Goal: Task Accomplishment & Management: Use online tool/utility

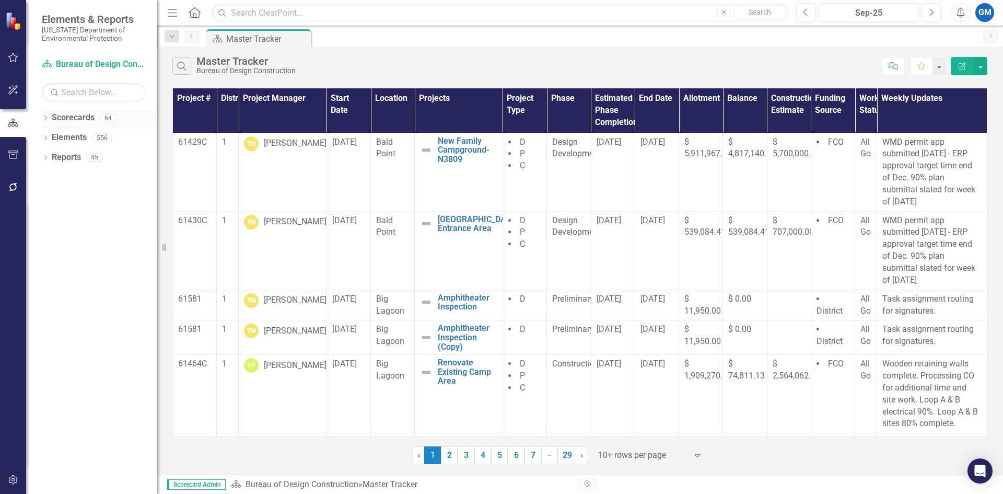
click at [44, 119] on icon "Dropdown" at bounding box center [45, 119] width 7 height 6
click at [66, 159] on link "Master Tracker Training" at bounding box center [106, 157] width 99 height 12
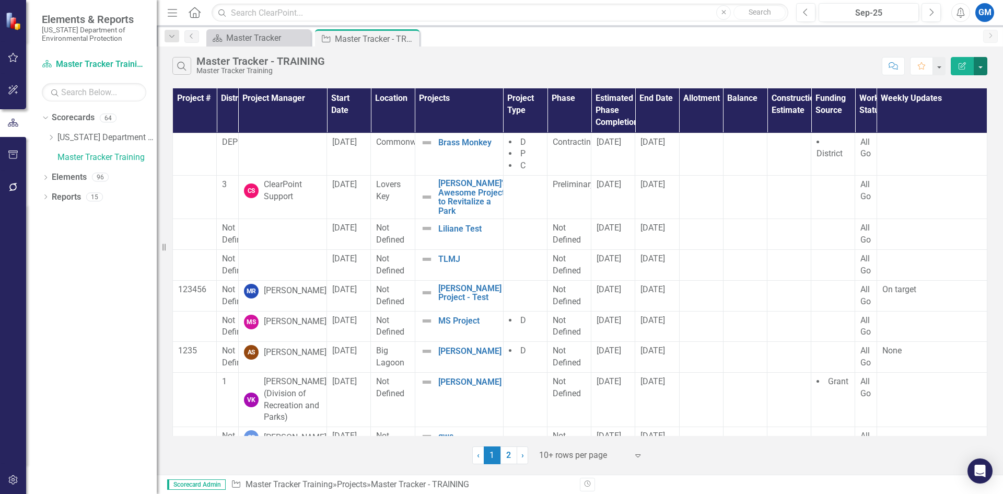
click at [977, 64] on button "button" at bounding box center [981, 66] width 14 height 18
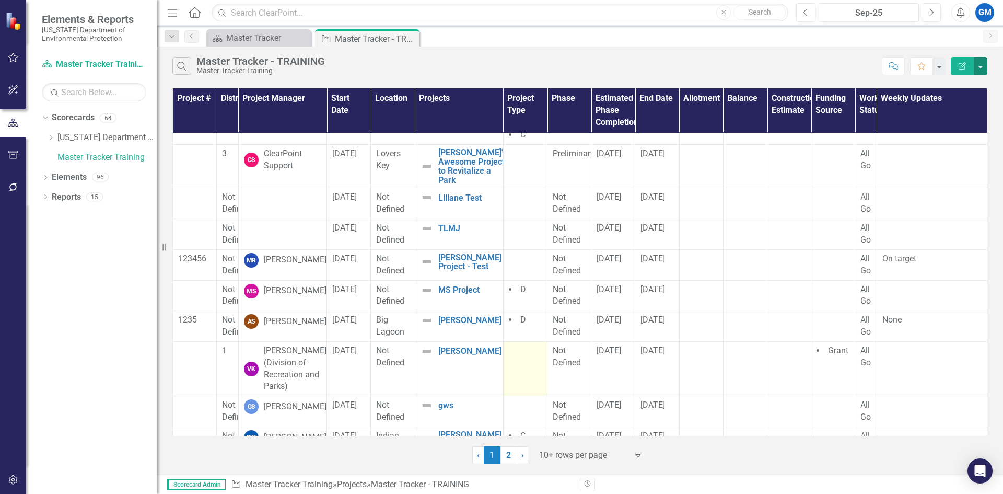
scroll to position [62, 0]
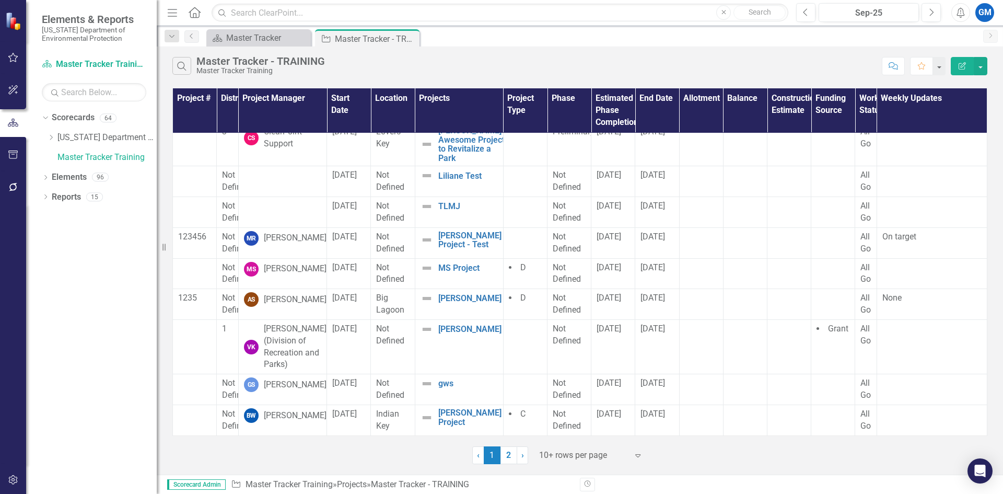
click at [643, 456] on icon "Expand" at bounding box center [638, 455] width 10 height 8
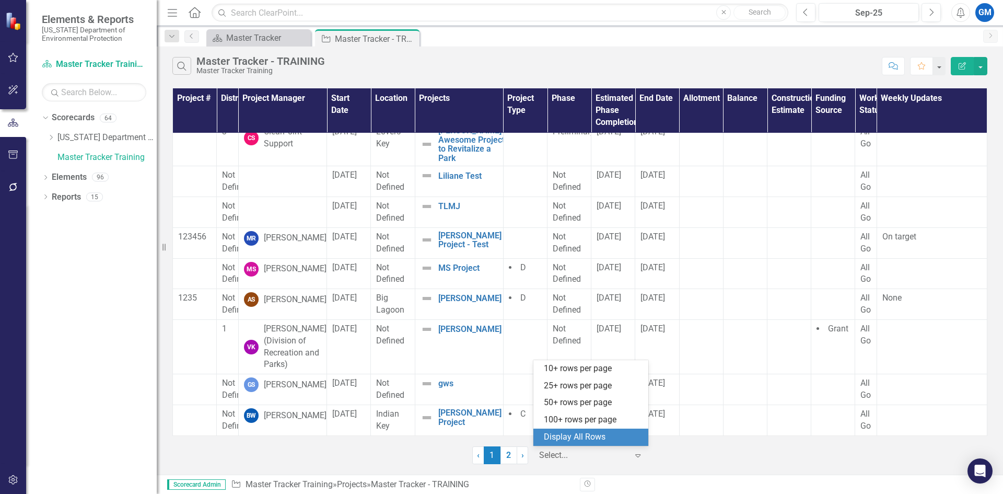
click at [596, 436] on div "Display All Rows" at bounding box center [593, 437] width 98 height 12
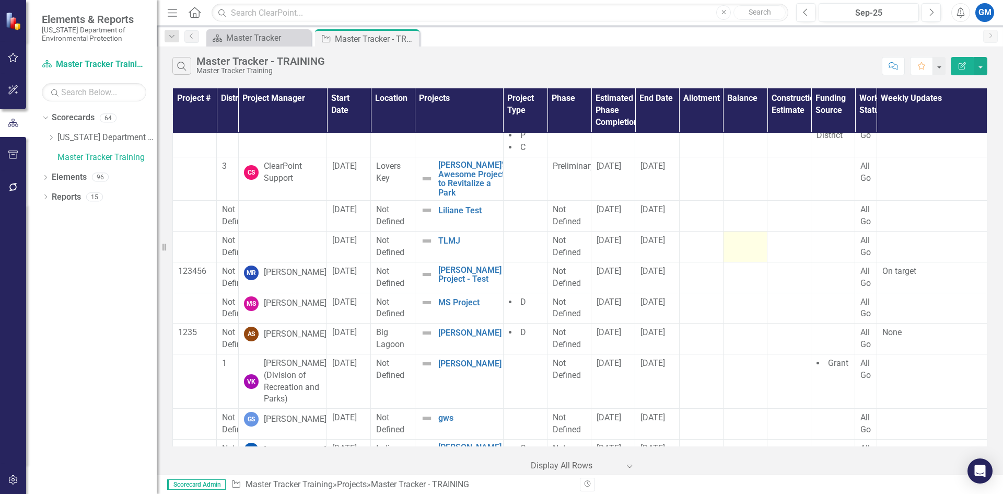
scroll to position [0, 0]
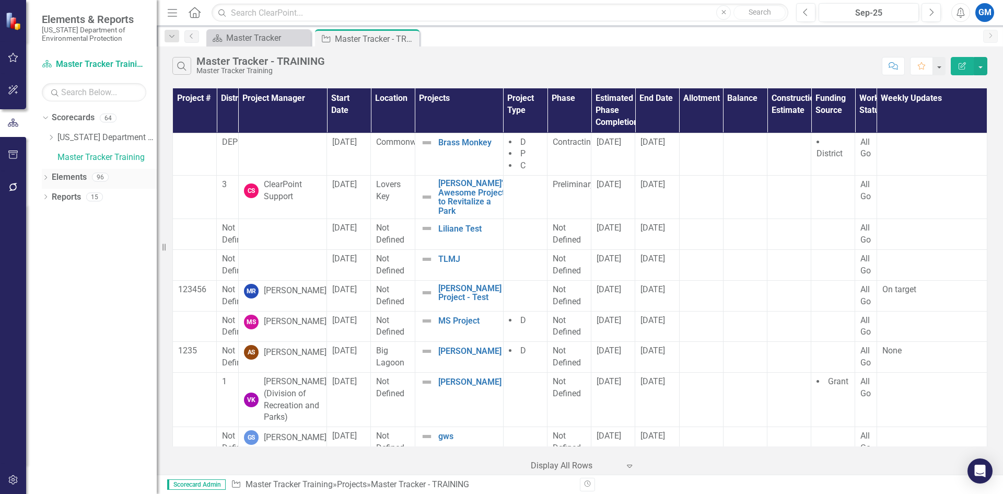
click at [43, 179] on icon "Dropdown" at bounding box center [45, 179] width 7 height 6
click at [50, 237] on icon "Dropdown" at bounding box center [50, 238] width 7 height 6
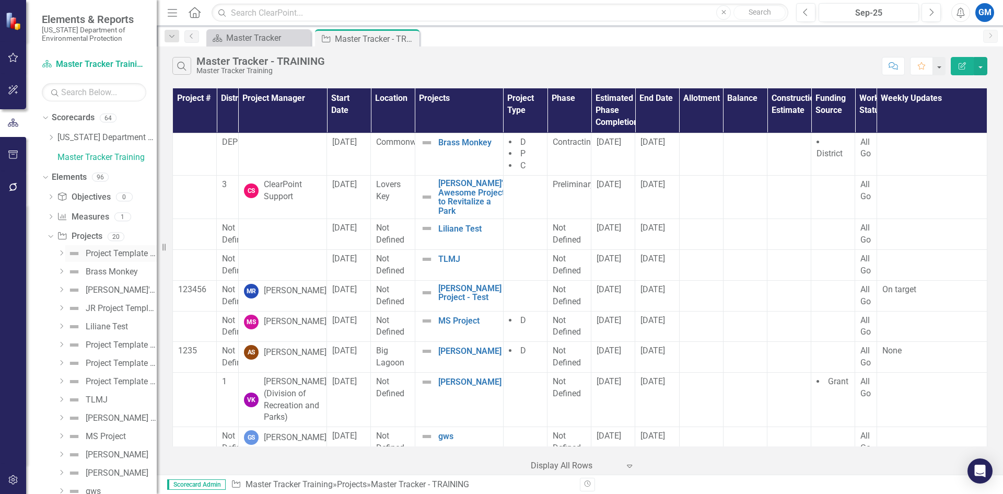
click at [111, 252] on div "Project Template - Version 2 (copy - DO NOT edit) - Training" at bounding box center [121, 253] width 71 height 9
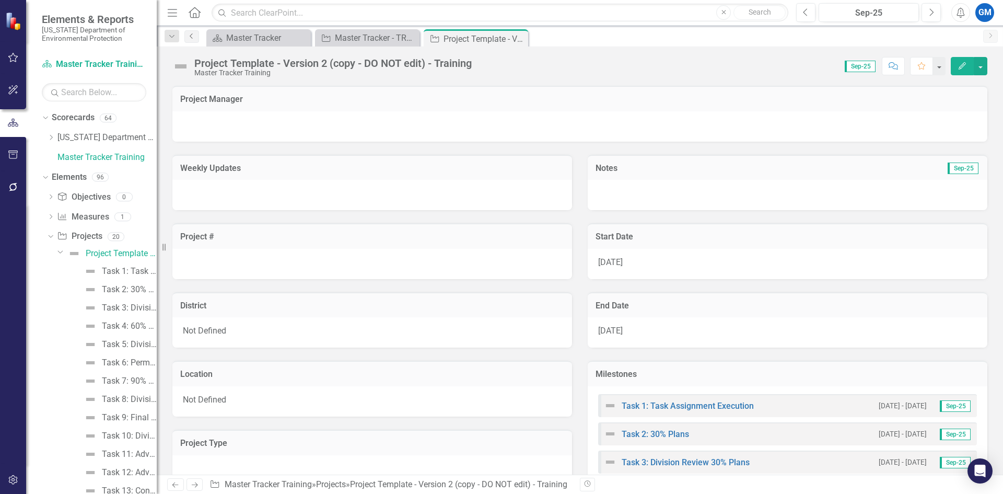
click at [191, 36] on icon "Previous" at bounding box center [192, 36] width 8 height 6
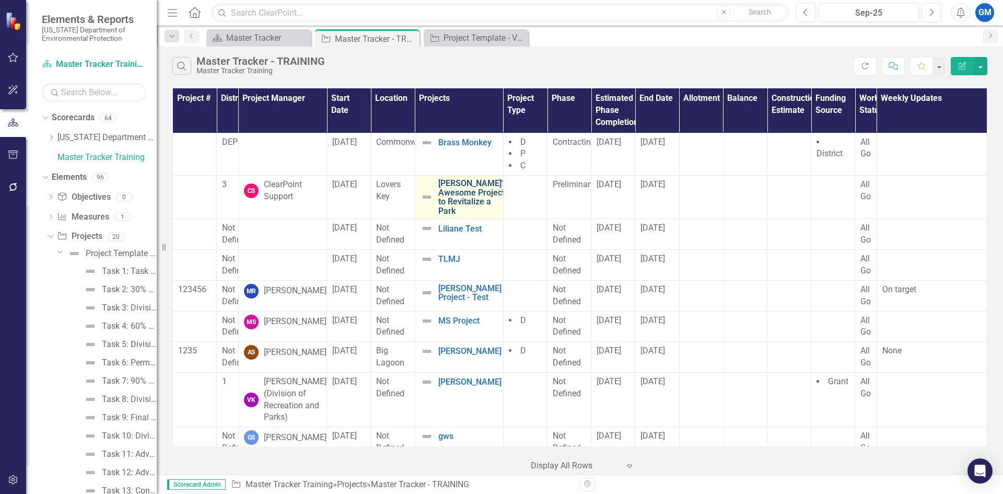
click at [450, 201] on link "[PERSON_NAME]'s Awesome Project to Revitalize a Park" at bounding box center [472, 197] width 68 height 37
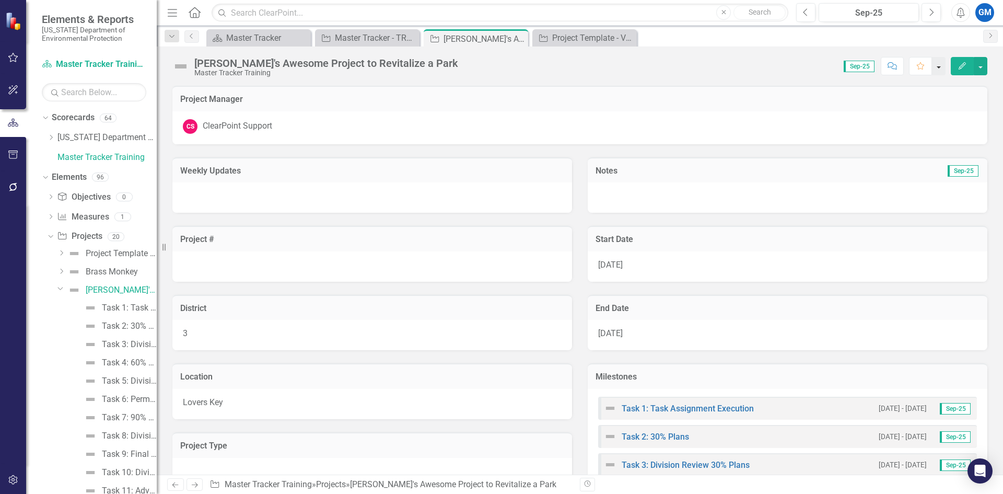
click at [940, 73] on button "button" at bounding box center [939, 66] width 14 height 18
click at [981, 71] on button "button" at bounding box center [981, 66] width 14 height 18
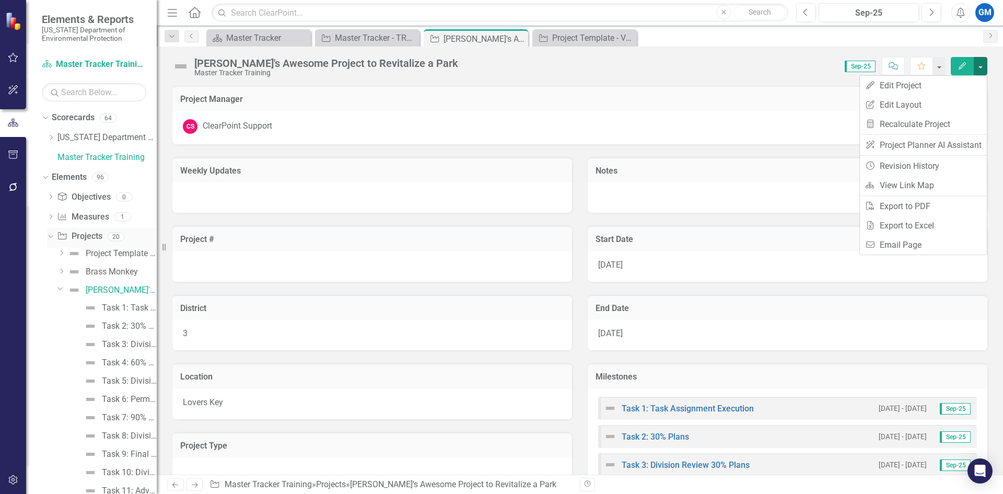
click at [49, 237] on icon "Dropdown" at bounding box center [49, 235] width 6 height 7
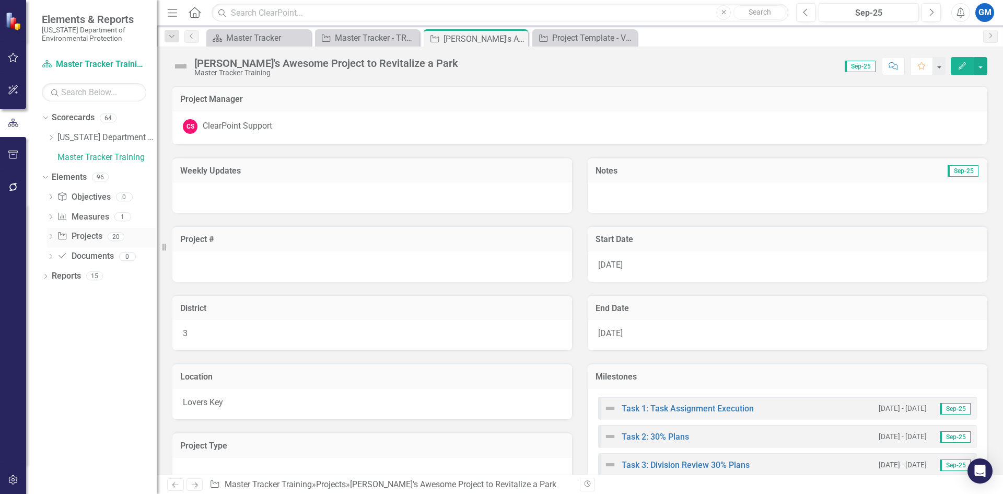
click at [90, 234] on link "Project Projects" at bounding box center [79, 236] width 45 height 12
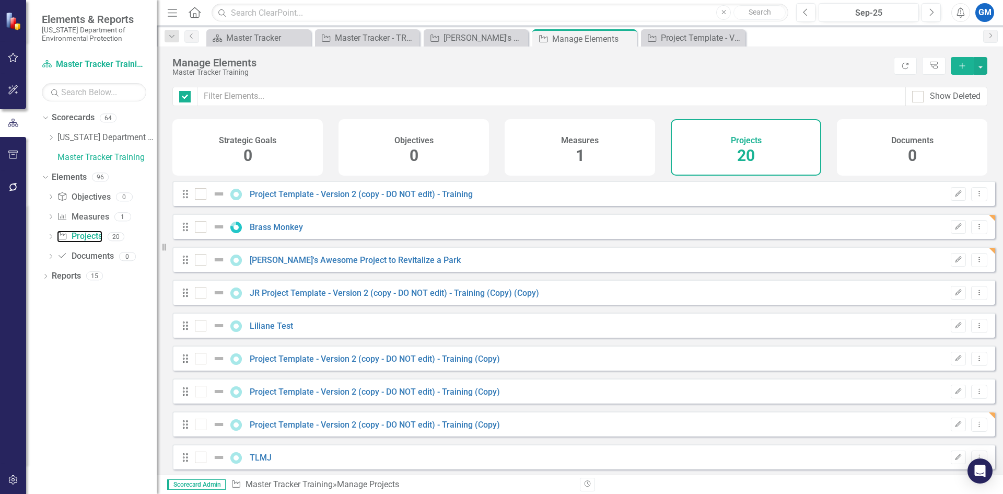
checkbox input "false"
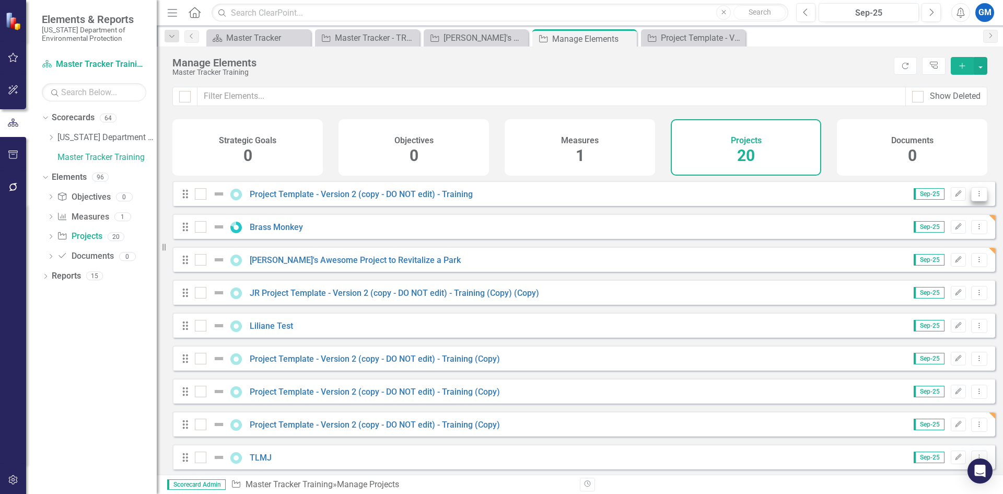
click at [975, 197] on icon "Dropdown Menu" at bounding box center [979, 193] width 9 height 7
click at [951, 258] on link "Copy Duplicate Project" at bounding box center [935, 257] width 88 height 19
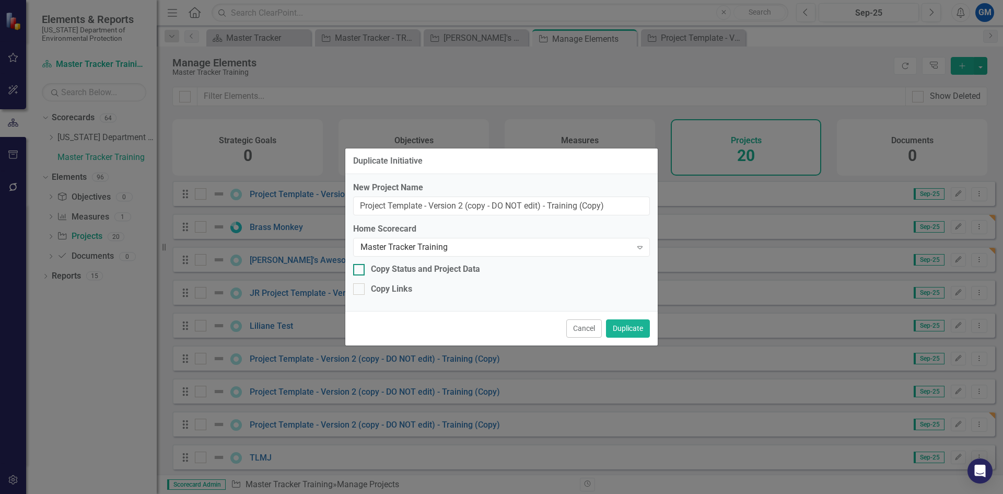
click at [360, 267] on div at bounding box center [358, 269] width 11 height 11
click at [360, 267] on input "Copy Status and Project Data" at bounding box center [356, 267] width 7 height 7
checkbox input "true"
drag, startPoint x: 610, startPoint y: 206, endPoint x: 334, endPoint y: 240, distance: 277.4
click at [334, 240] on div "Duplicate Initiative New Project Name Project Template - Version 2 (copy - DO N…" at bounding box center [501, 247] width 1003 height 494
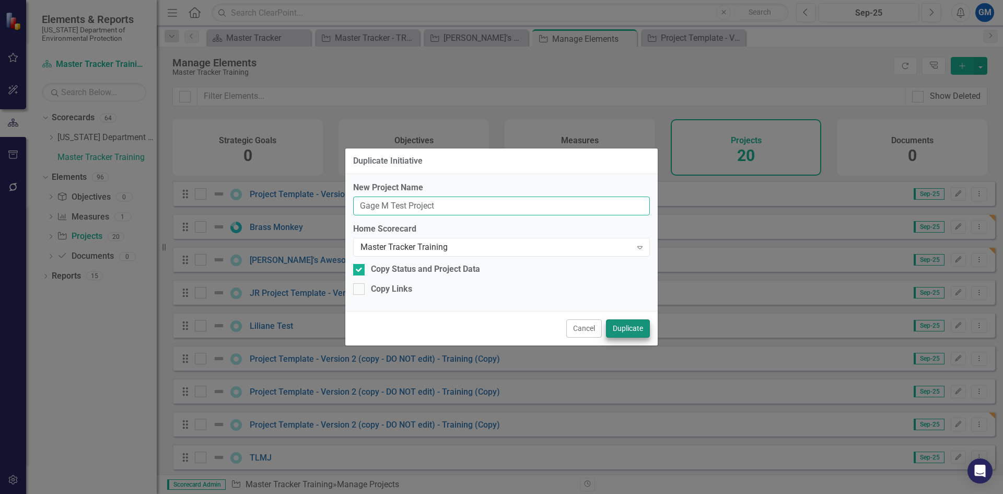
type input "Gage M Test Project"
click at [641, 322] on button "Duplicate" at bounding box center [628, 328] width 44 height 18
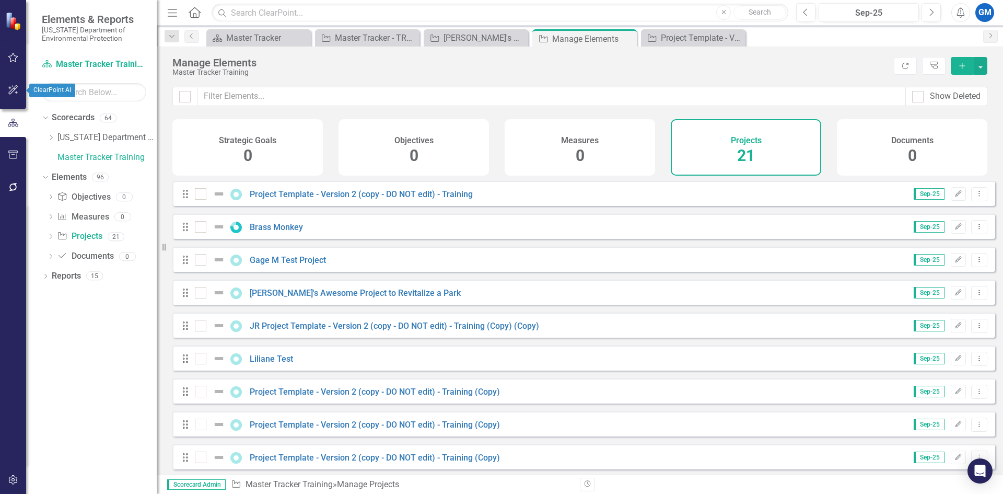
click at [9, 96] on button "button" at bounding box center [14, 90] width 24 height 22
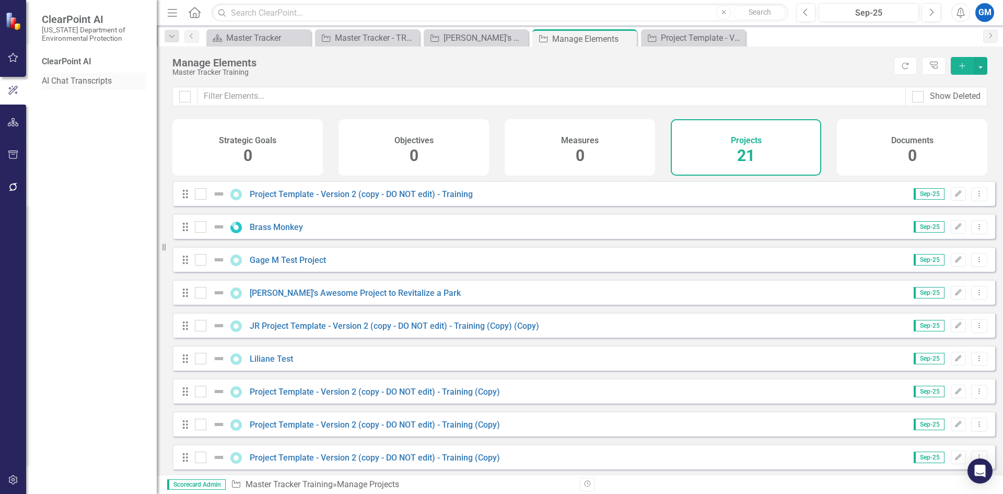
click at [76, 77] on link "AI Chat Transcripts" at bounding box center [94, 81] width 104 height 12
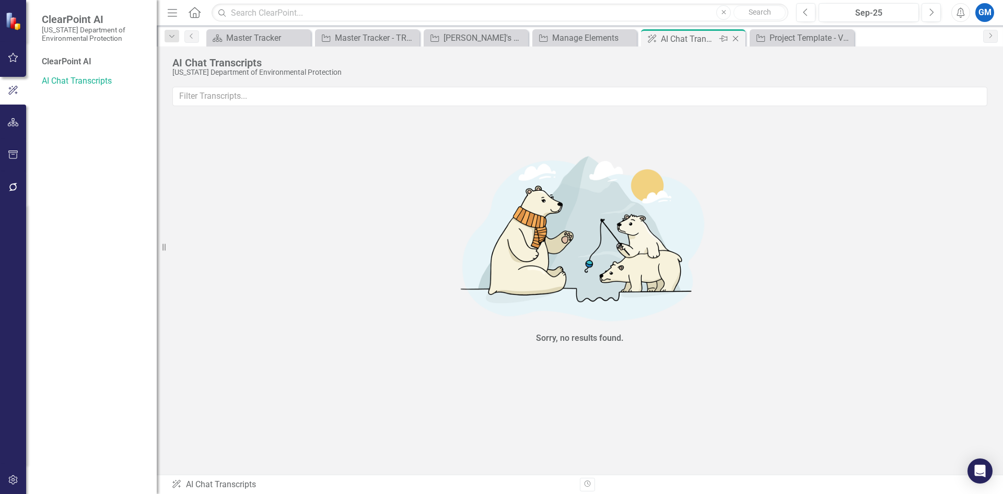
click at [738, 38] on icon "Close" at bounding box center [735, 38] width 10 height 8
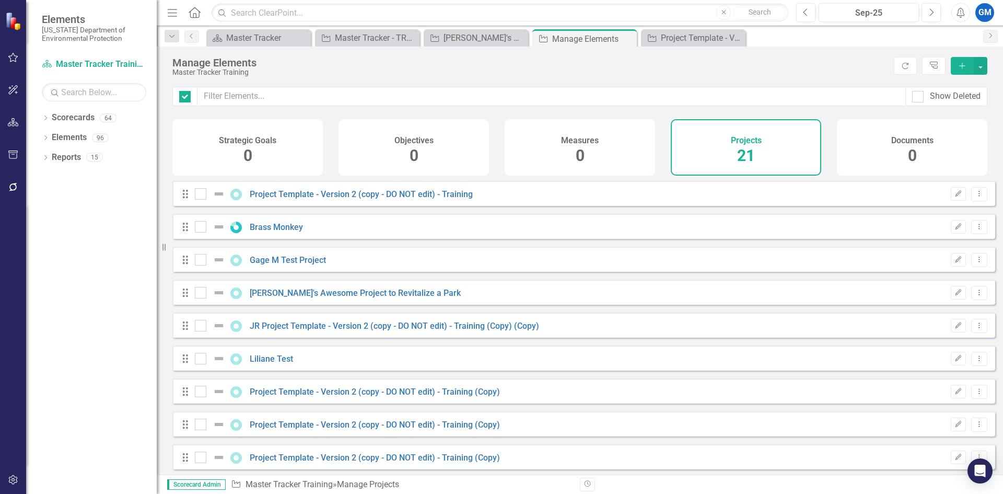
checkbox input "false"
